Goal: Task Accomplishment & Management: Complete application form

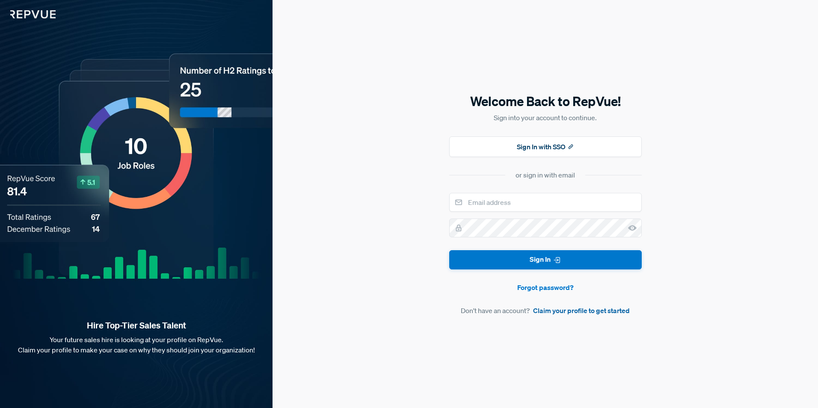
click at [587, 311] on link "Claim your profile to get started" at bounding box center [581, 310] width 97 height 10
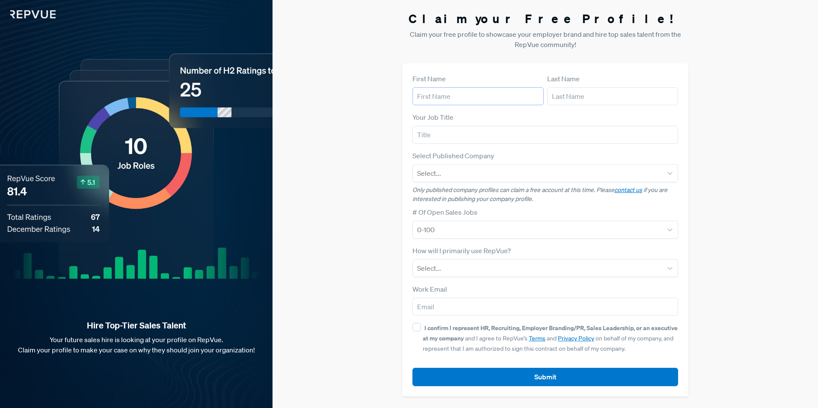
click at [478, 96] on input "text" at bounding box center [477, 96] width 131 height 18
type input "J"
type input "[PERSON_NAME]"
type input "Lakios"
type input "Talent Acquisition Partner"
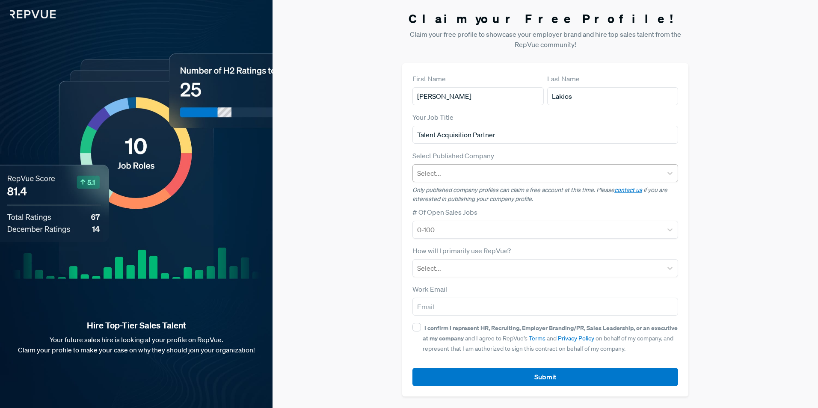
click at [608, 175] on div at bounding box center [537, 173] width 241 height 12
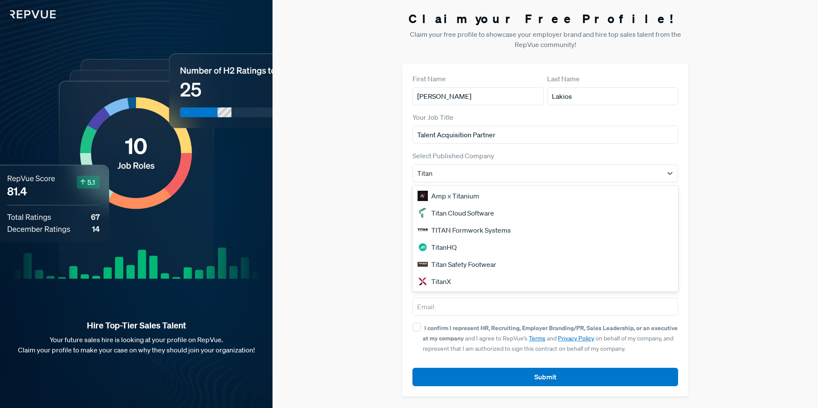
type input "Titan"
click at [452, 213] on div "Titan Cloud Software" at bounding box center [545, 213] width 266 height 17
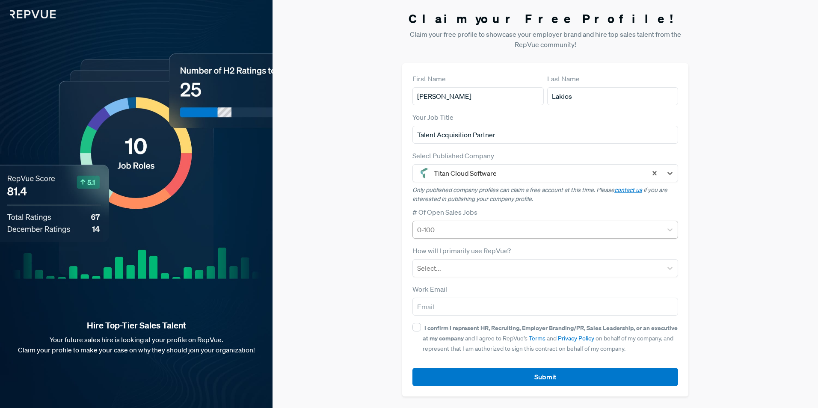
click at [465, 228] on div at bounding box center [537, 230] width 241 height 12
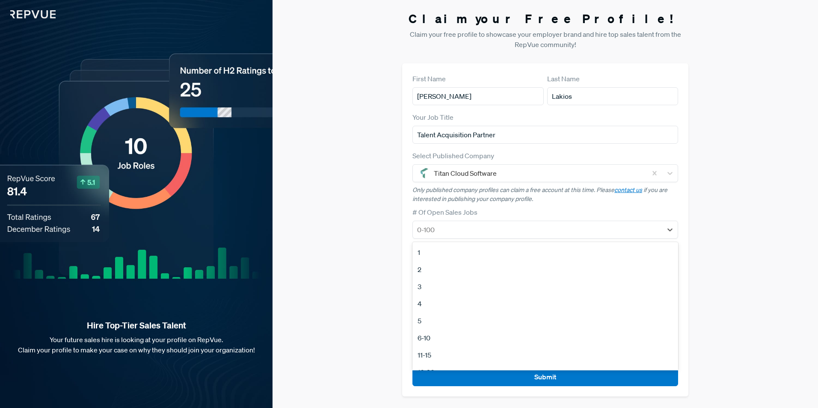
click at [442, 303] on div "4" at bounding box center [545, 303] width 266 height 17
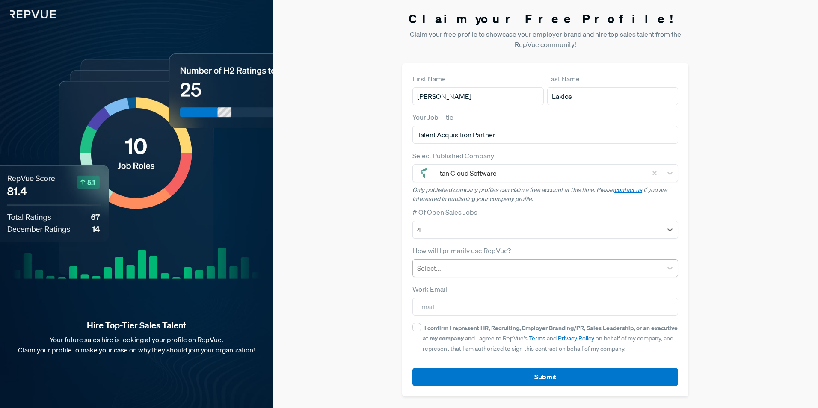
click at [467, 266] on div at bounding box center [537, 268] width 241 height 12
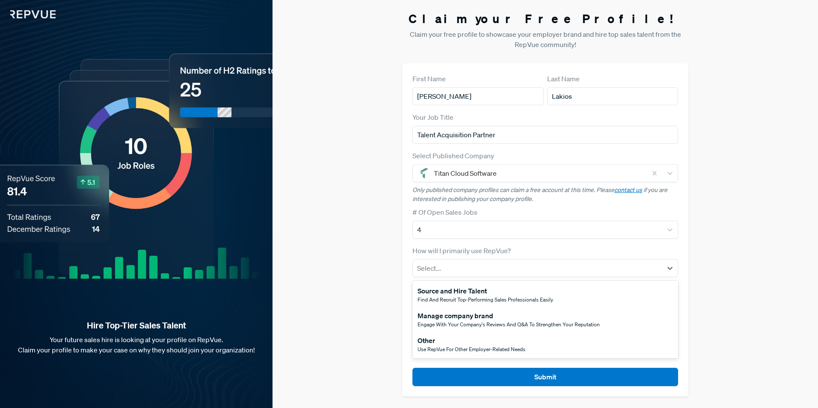
click at [468, 295] on div "Source and Hire Talent" at bounding box center [486, 291] width 136 height 10
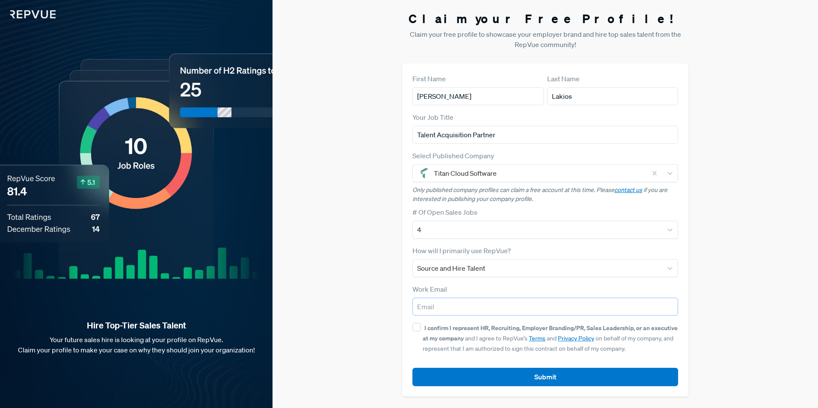
click at [465, 305] on input "email" at bounding box center [545, 307] width 266 height 18
type input "[EMAIL_ADDRESS][DOMAIN_NAME]"
click at [418, 329] on input "I confirm I represent HR, Recruiting, Employer Branding/PR, Sales Leadership, o…" at bounding box center [416, 327] width 9 height 9
checkbox input "true"
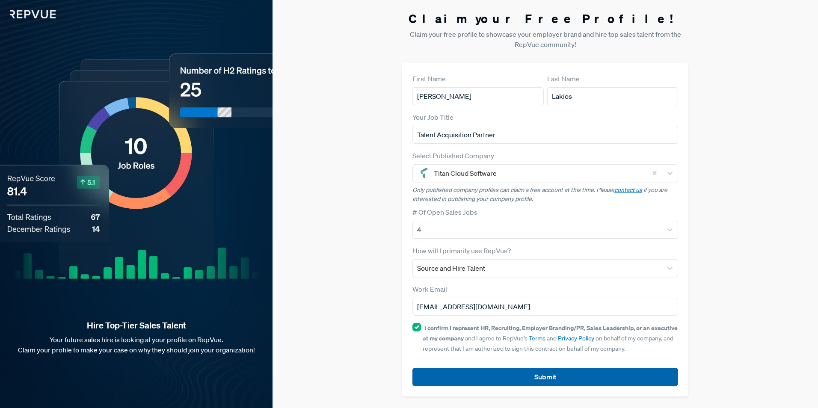
click at [580, 380] on button "Submit" at bounding box center [545, 377] width 266 height 18
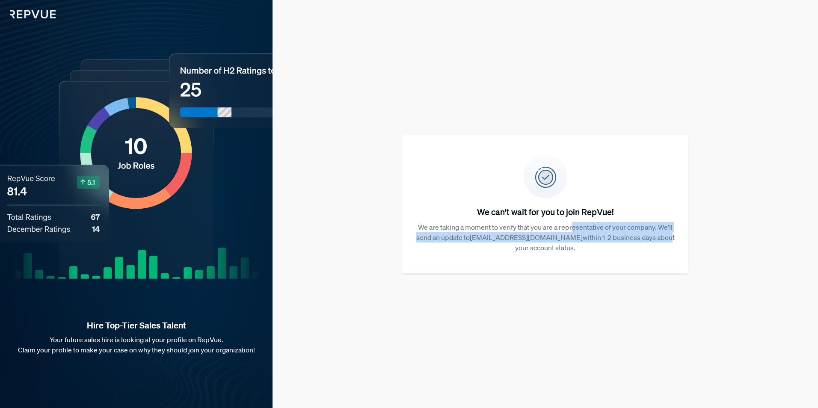
drag, startPoint x: 572, startPoint y: 226, endPoint x: 663, endPoint y: 233, distance: 90.5
click at [663, 233] on p "We are taking a moment to verify that you are a representative of your company.…" at bounding box center [545, 237] width 259 height 31
click at [522, 239] on p "We are taking a moment to verify that you are a representative of your company.…" at bounding box center [545, 237] width 259 height 31
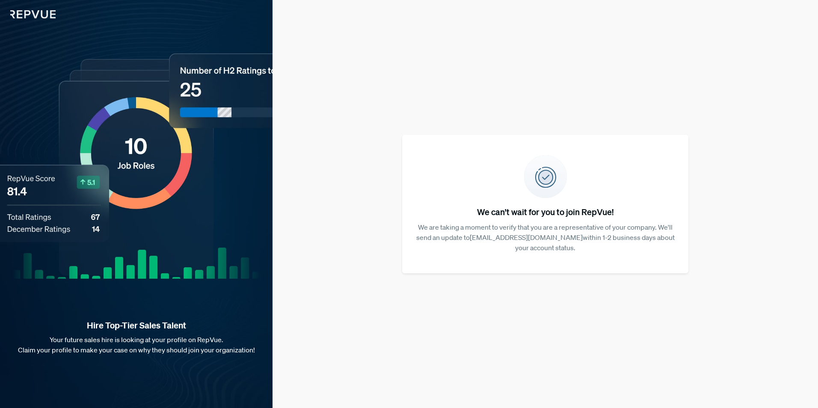
drag, startPoint x: 576, startPoint y: 239, endPoint x: 708, endPoint y: 248, distance: 131.7
click at [708, 248] on div "We can't wait for you to join RepVue! We are taking a moment to verify that you…" at bounding box center [546, 204] width 546 height 408
